Goal: Task Accomplishment & Management: Use online tool/utility

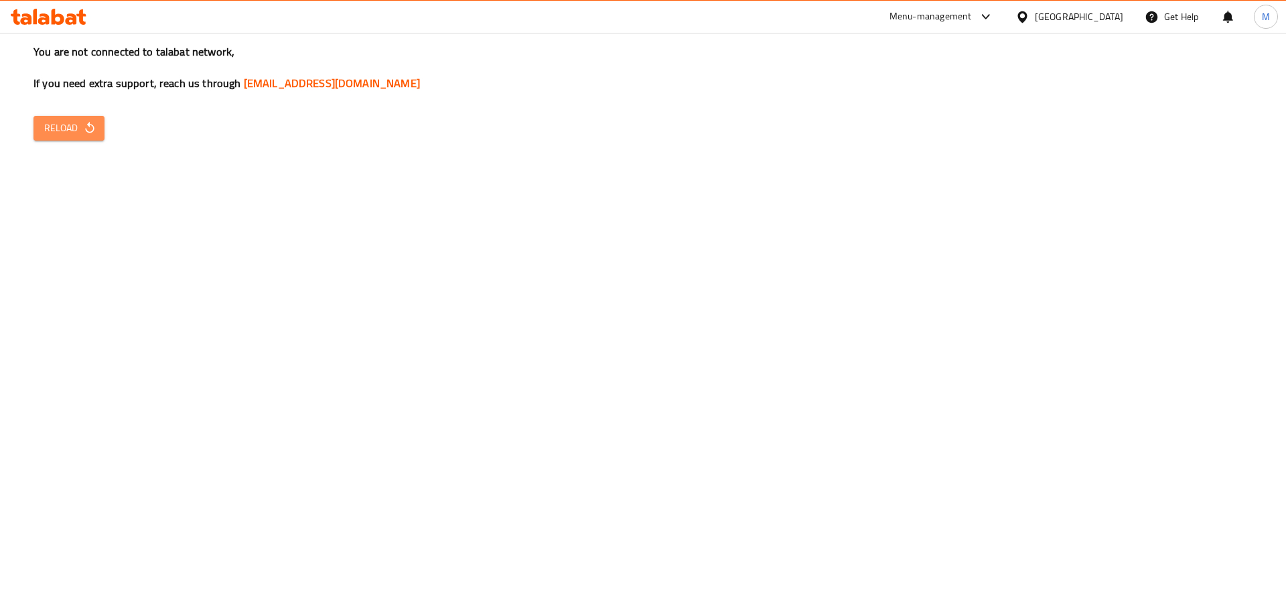
click at [94, 133] on icon "button" at bounding box center [89, 127] width 13 height 13
click at [73, 127] on span "Reload" at bounding box center [69, 128] width 50 height 17
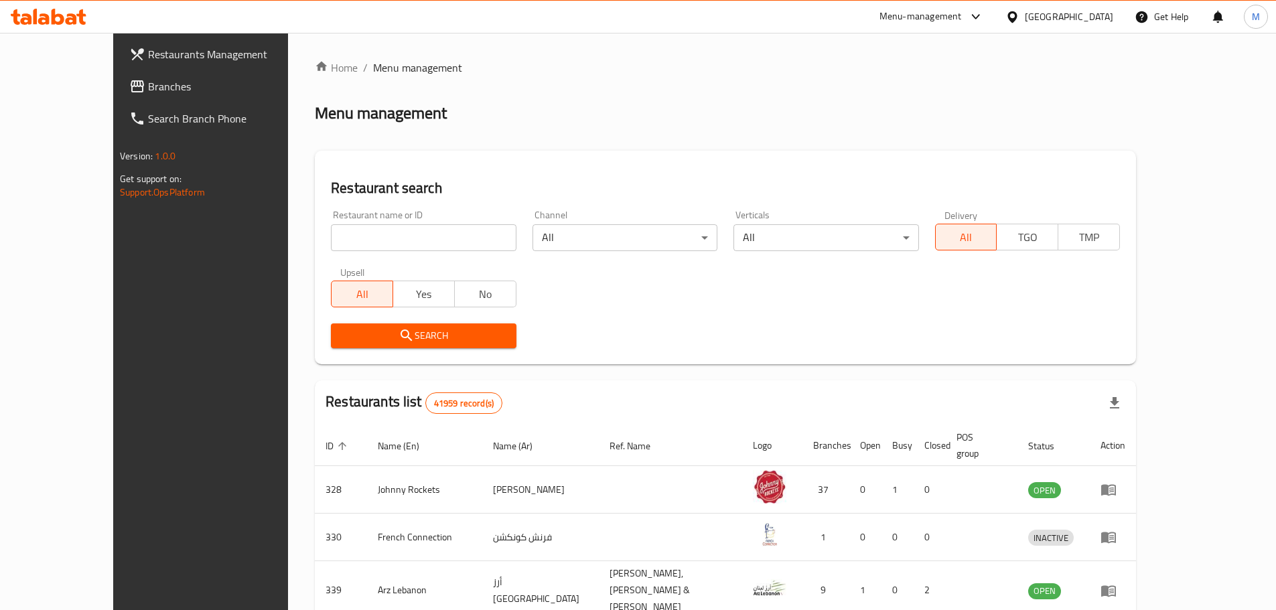
click at [331, 246] on input "search" at bounding box center [423, 237] width 185 height 27
paste input "776543"
type input "776543"
click at [341, 338] on span "Search" at bounding box center [422, 335] width 163 height 17
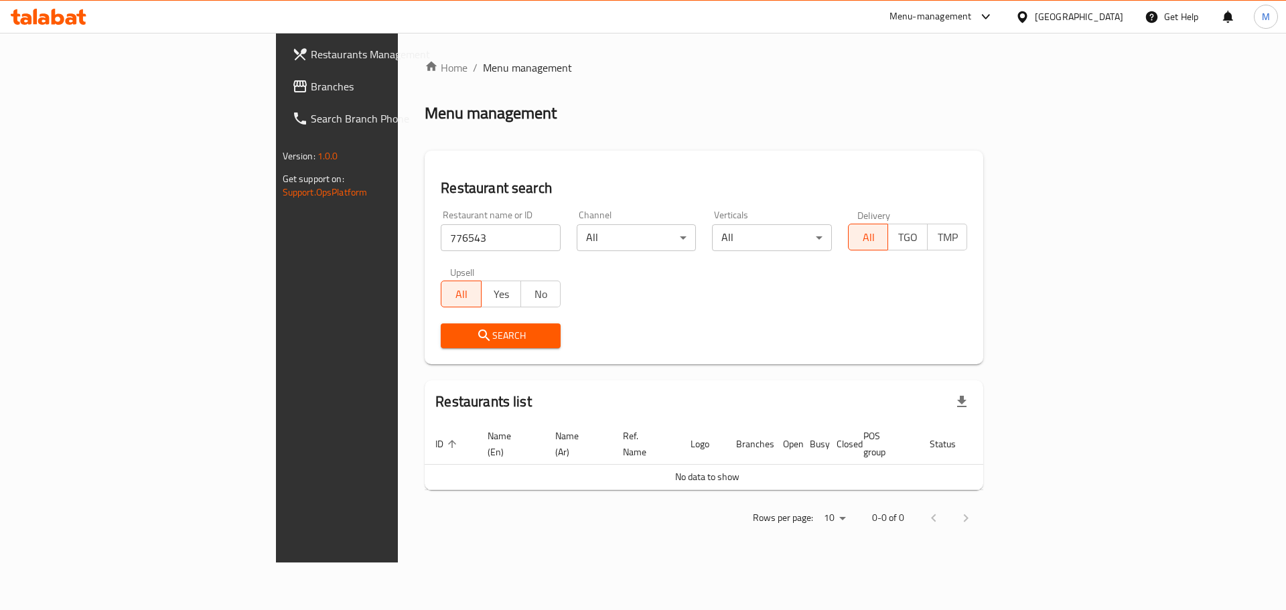
click at [311, 82] on span "Branches" at bounding box center [395, 86] width 169 height 16
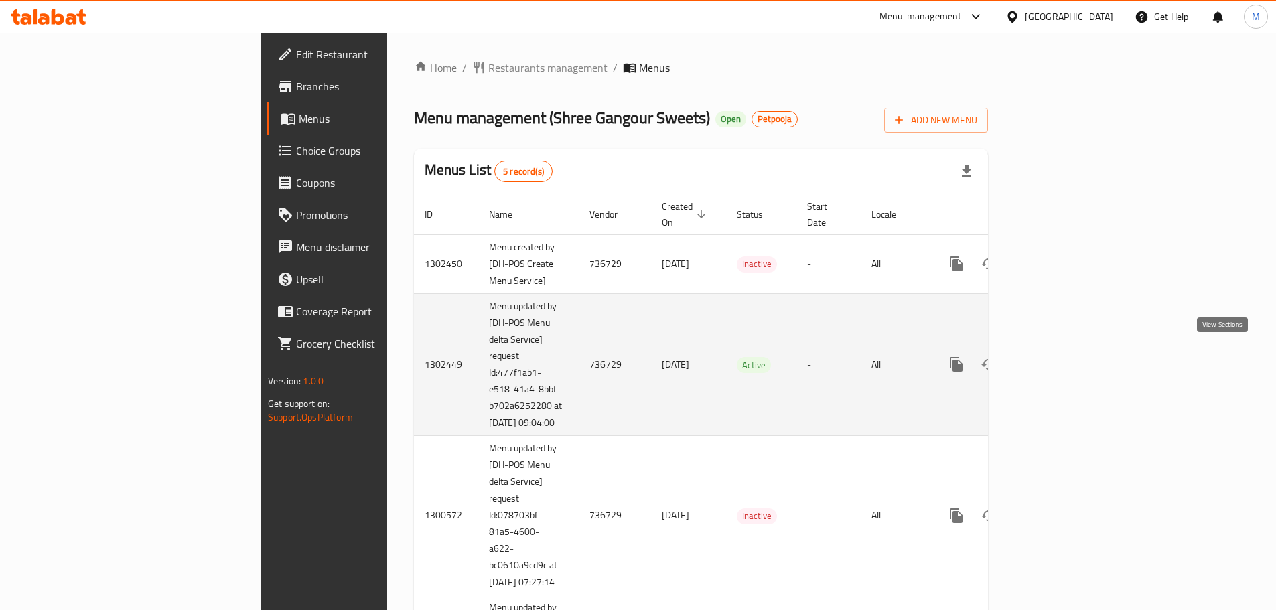
click at [1061, 356] on icon "enhanced table" at bounding box center [1053, 364] width 16 height 16
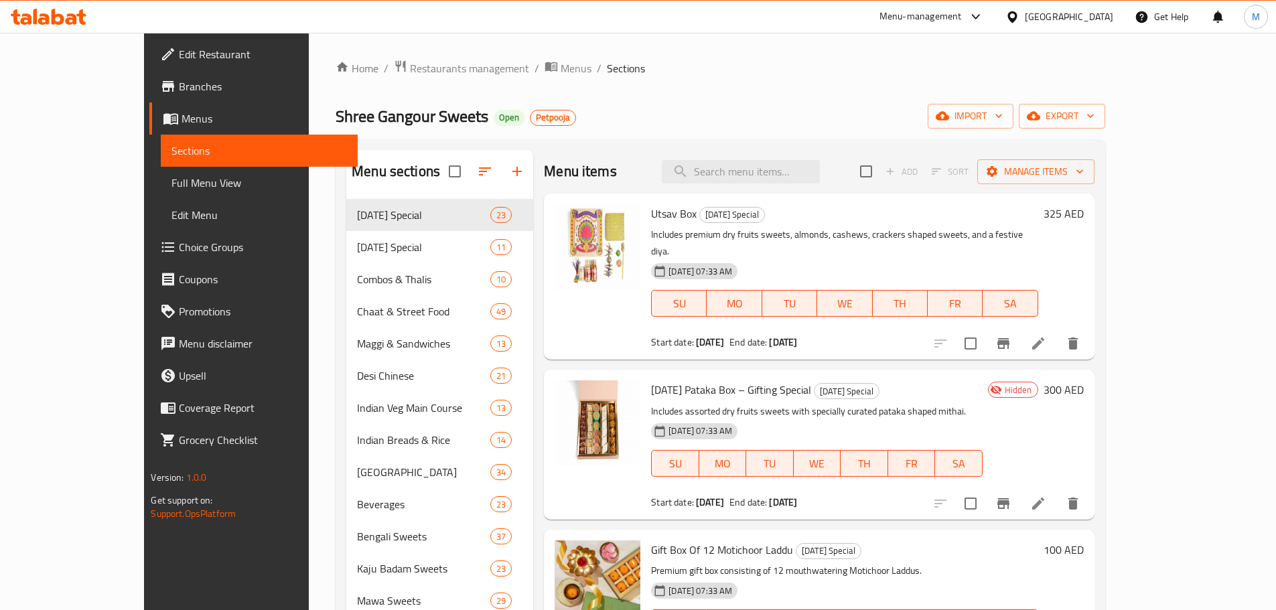
click at [179, 62] on span "Edit Restaurant" at bounding box center [262, 54] width 167 height 16
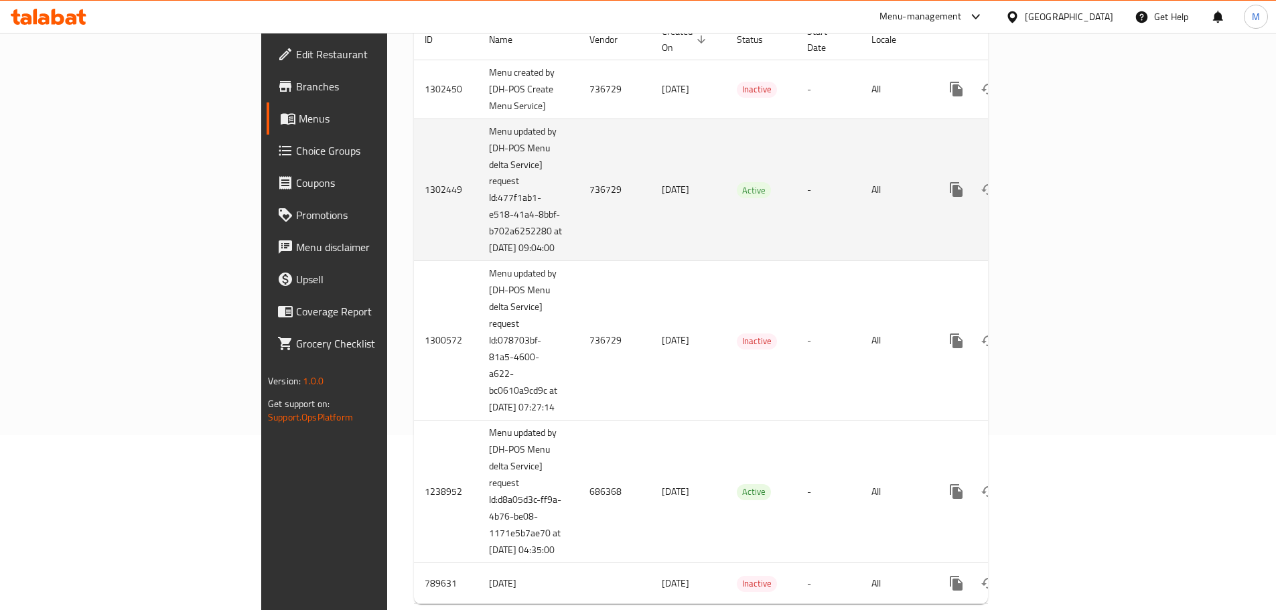
scroll to position [242, 0]
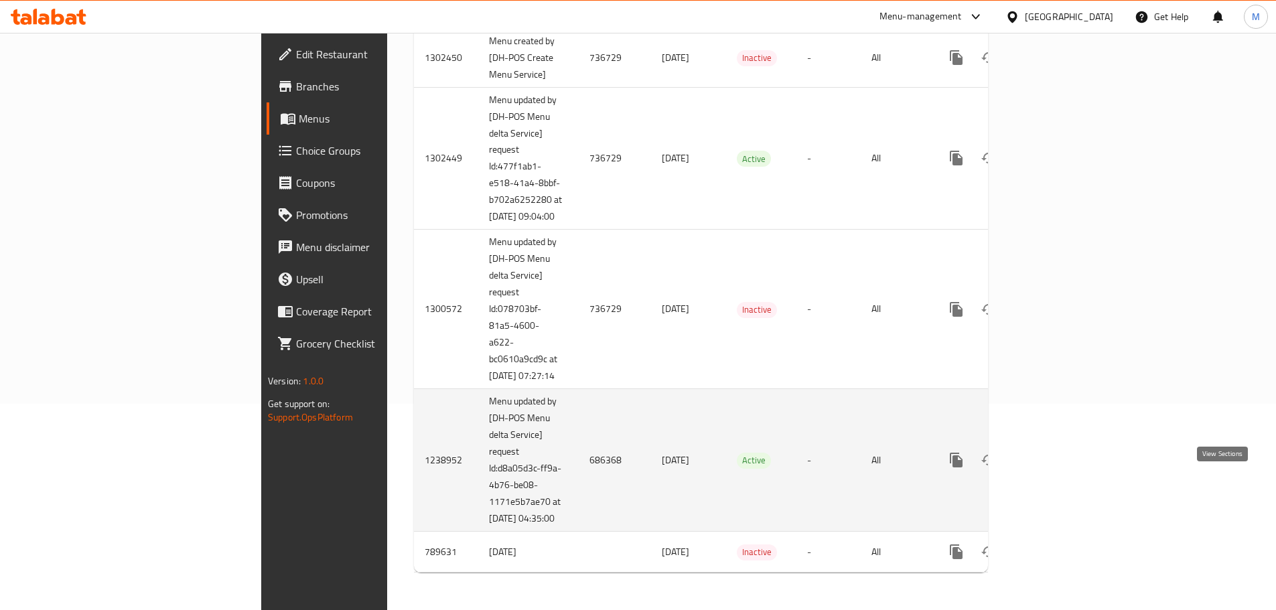
click at [1061, 452] on icon "enhanced table" at bounding box center [1053, 460] width 16 height 16
